Goal: Task Accomplishment & Management: Manage account settings

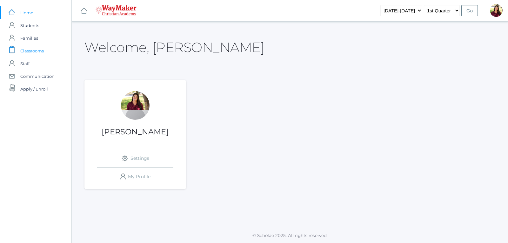
click at [44, 48] on link "icons/clipboard/plain Created with Sketch. Classrooms" at bounding box center [36, 50] width 72 height 13
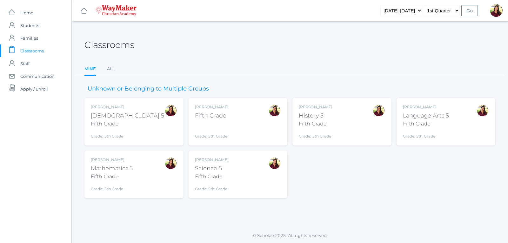
click at [426, 124] on div "Fifth Grade" at bounding box center [426, 124] width 46 height 8
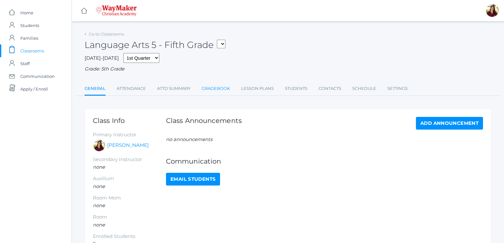
click at [224, 86] on link "Gradebook" at bounding box center [215, 88] width 28 height 13
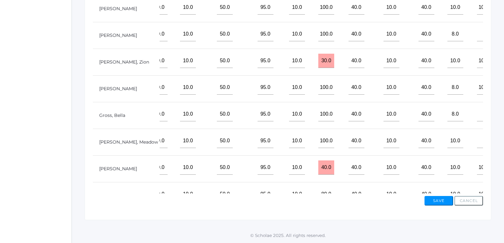
scroll to position [191, 0]
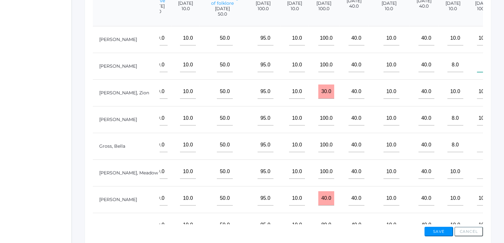
click at [477, 66] on input"] "text" at bounding box center [485, 65] width 16 height 14
click at [477, 152] on input"] "text" at bounding box center [485, 145] width 16 height 14
type input"] "100"
click at [477, 179] on input"] "text" at bounding box center [485, 172] width 16 height 14
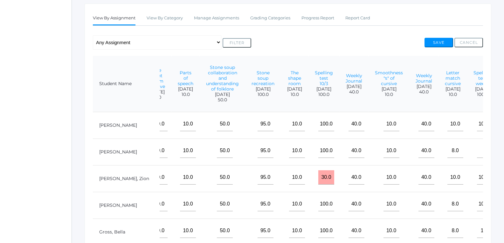
scroll to position [96, 0]
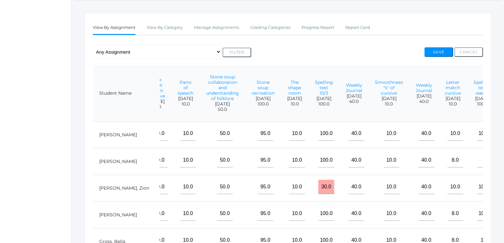
type input"] "80"
click at [477, 164] on input"] "text" at bounding box center [485, 160] width 16 height 14
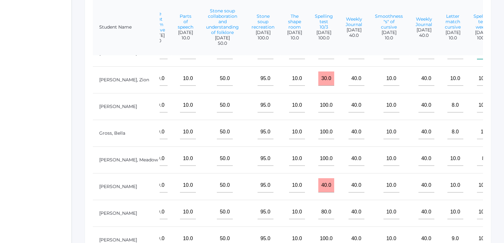
scroll to position [223, 0]
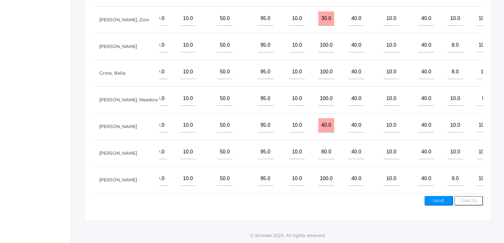
type input"] "100"
click at [440, 206] on div "View By Assignment View By Category Manage Assignments Grading Categories Progr…" at bounding box center [288, 53] width 406 height 333
click at [437, 201] on button "Save" at bounding box center [438, 201] width 29 height 10
